Goal: Check status: Check status

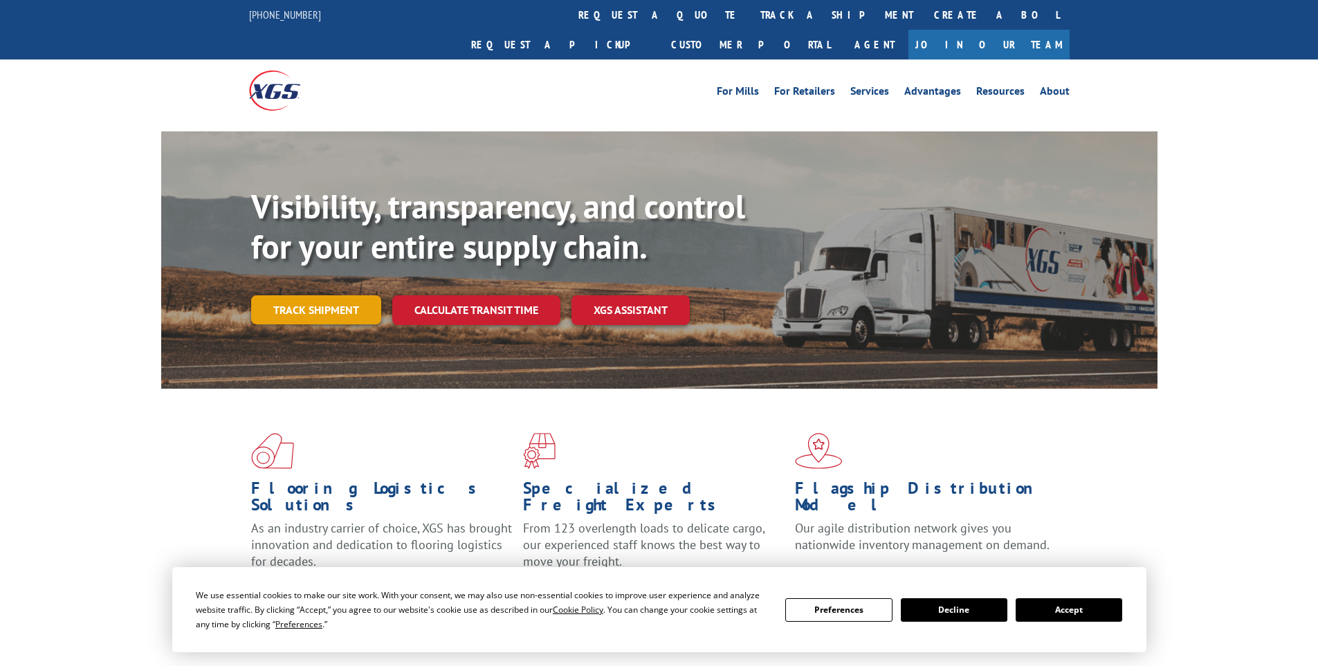
click at [290, 296] on link "Track shipment" at bounding box center [316, 310] width 130 height 29
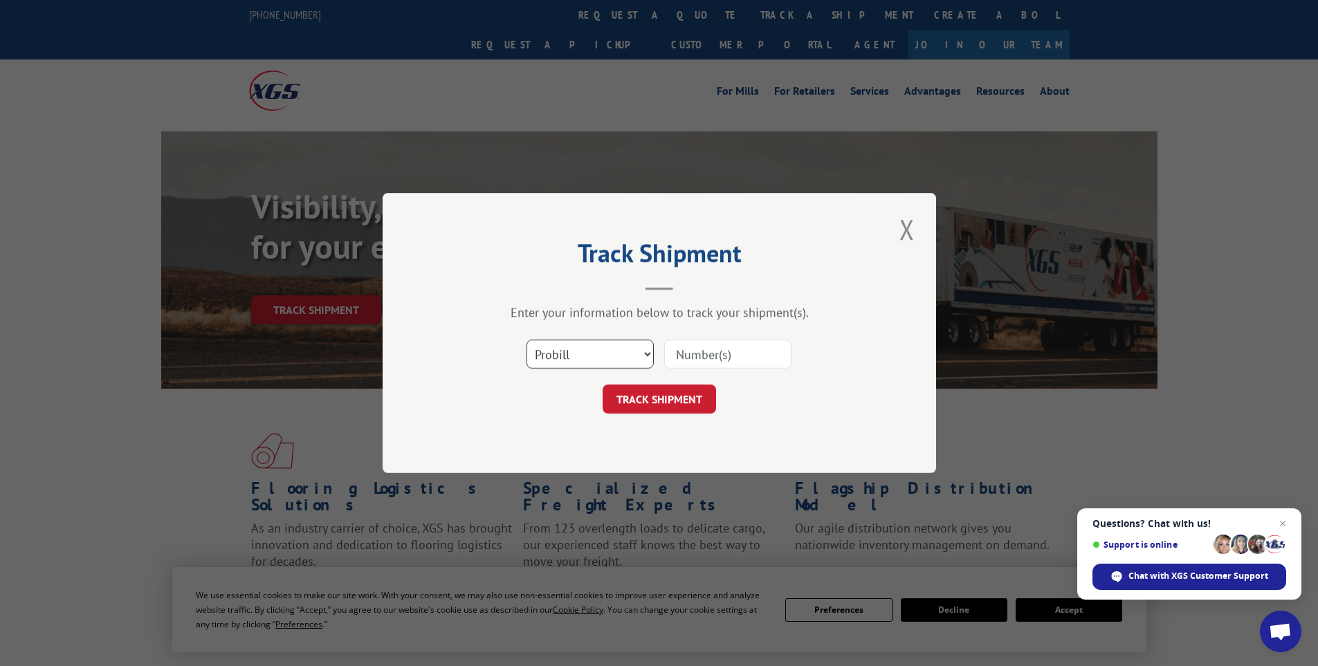
click at [651, 354] on select "Select category... Probill BOL PO" at bounding box center [590, 354] width 127 height 29
select select "bol"
click at [527, 340] on select "Select category... Probill BOL PO" at bounding box center [590, 354] width 127 height 29
click at [701, 358] on input at bounding box center [727, 354] width 127 height 29
type input "415327"
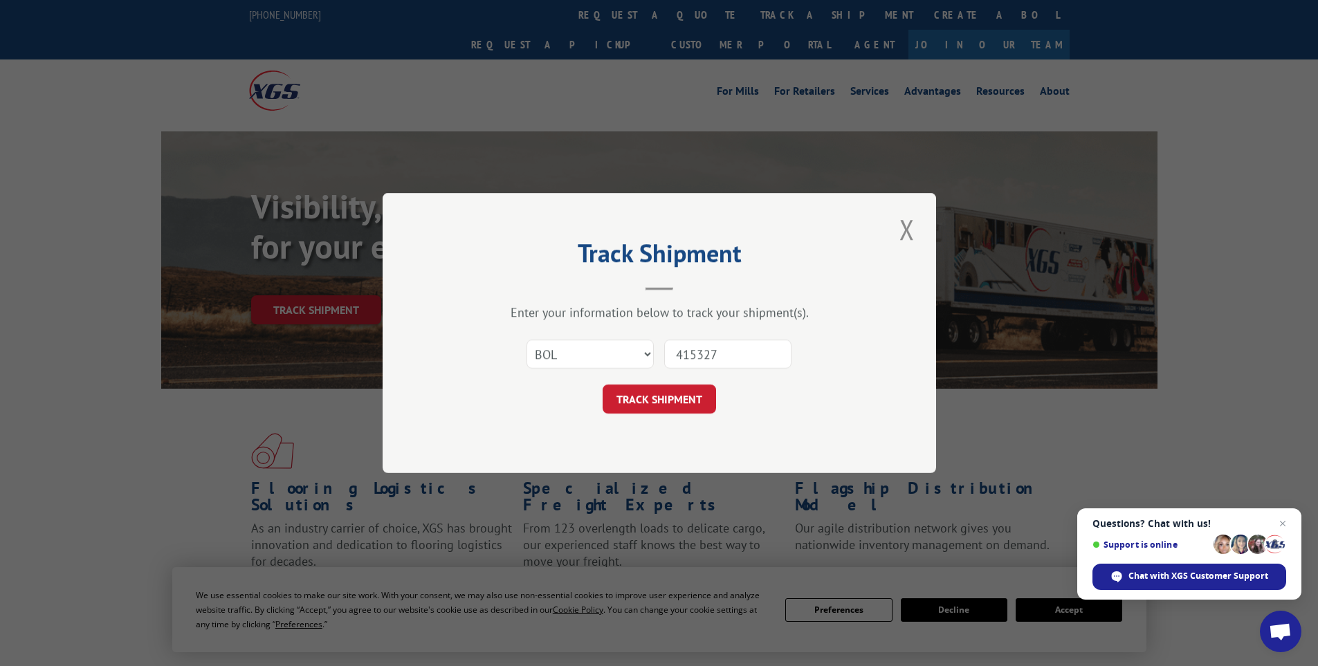
click button "TRACK SHIPMENT" at bounding box center [659, 399] width 113 height 29
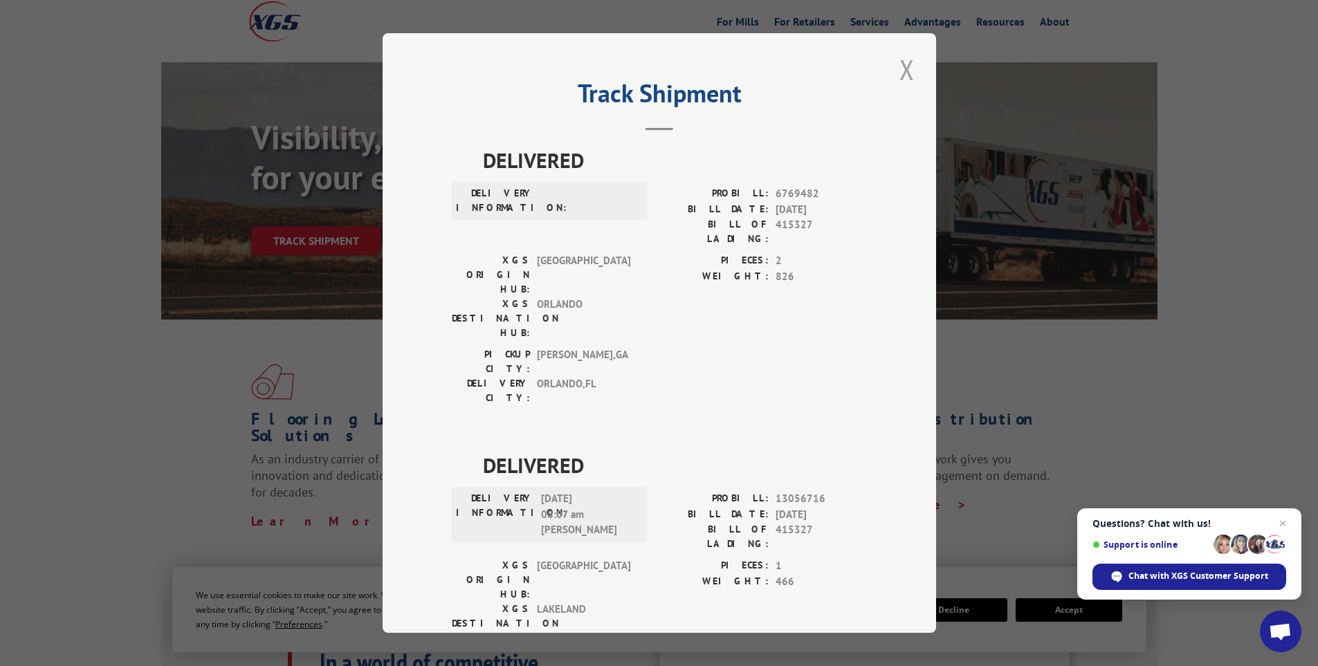
click at [900, 72] on button "Close modal" at bounding box center [908, 70] width 24 height 38
